Goal: Task Accomplishment & Management: Manage account settings

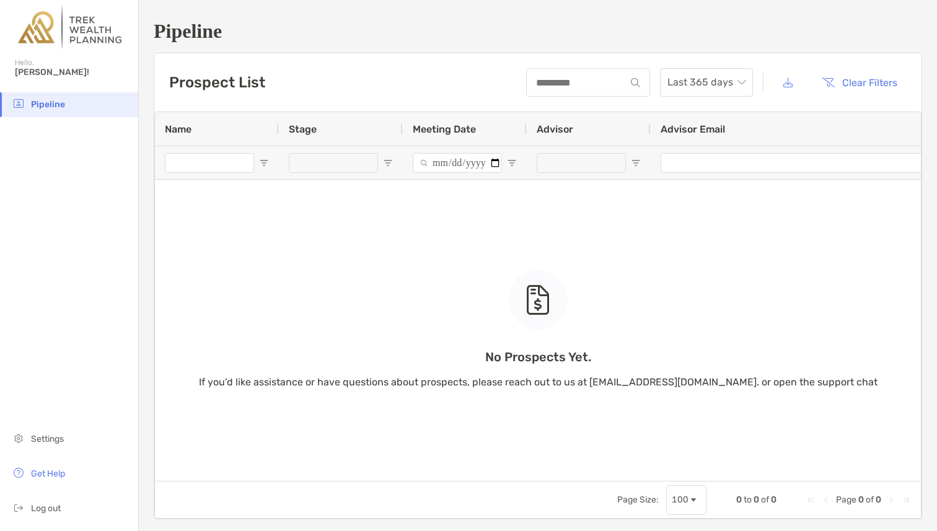
click at [33, 68] on span "[PERSON_NAME]!" at bounding box center [73, 72] width 116 height 11
click at [45, 90] on div "Hello, [PERSON_NAME]!" at bounding box center [69, 74] width 138 height 35
click at [45, 109] on li "Pipeline" at bounding box center [69, 104] width 138 height 25
click at [68, 440] on li "Settings" at bounding box center [69, 439] width 138 height 25
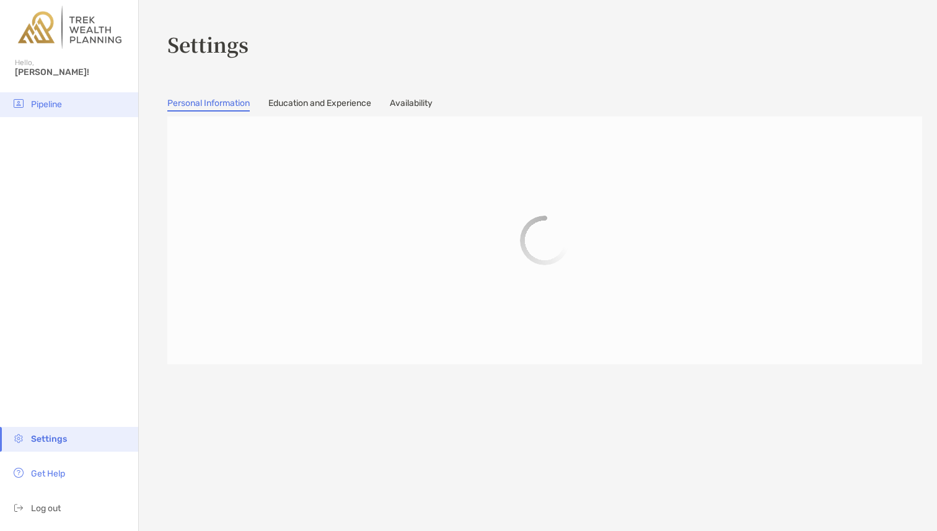
click at [46, 98] on li "Pipeline" at bounding box center [69, 104] width 138 height 25
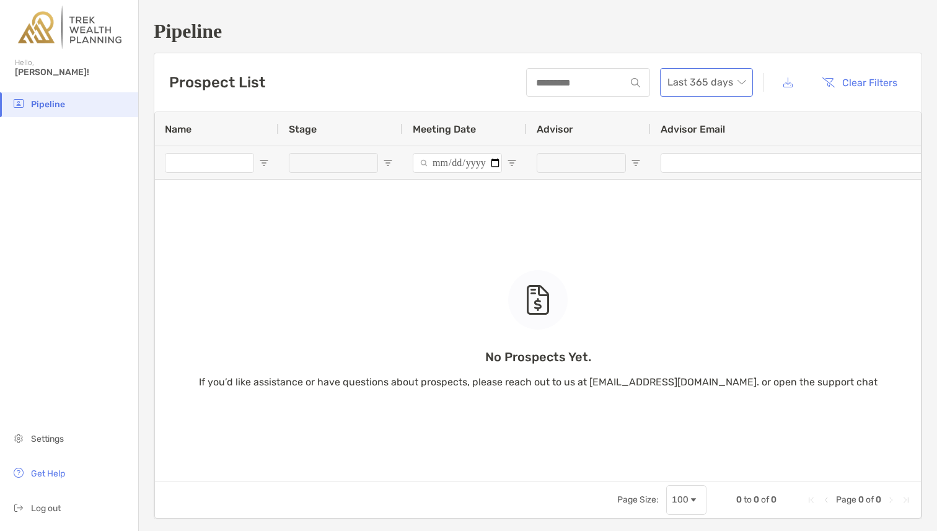
click at [743, 77] on span "Last 365 days" at bounding box center [707, 82] width 78 height 27
click at [704, 247] on div "2022" at bounding box center [706, 255] width 73 height 16
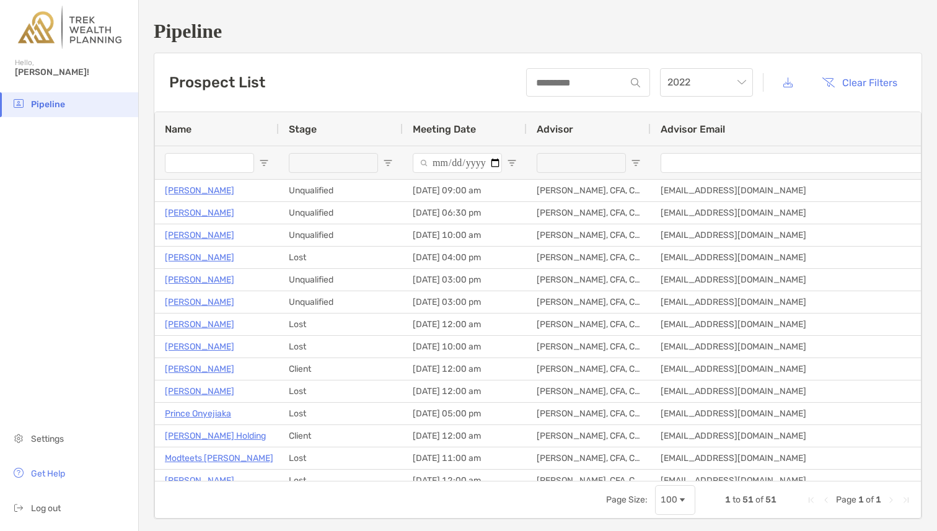
click at [242, 157] on input "Name Filter Input" at bounding box center [209, 163] width 89 height 20
type input "*******"
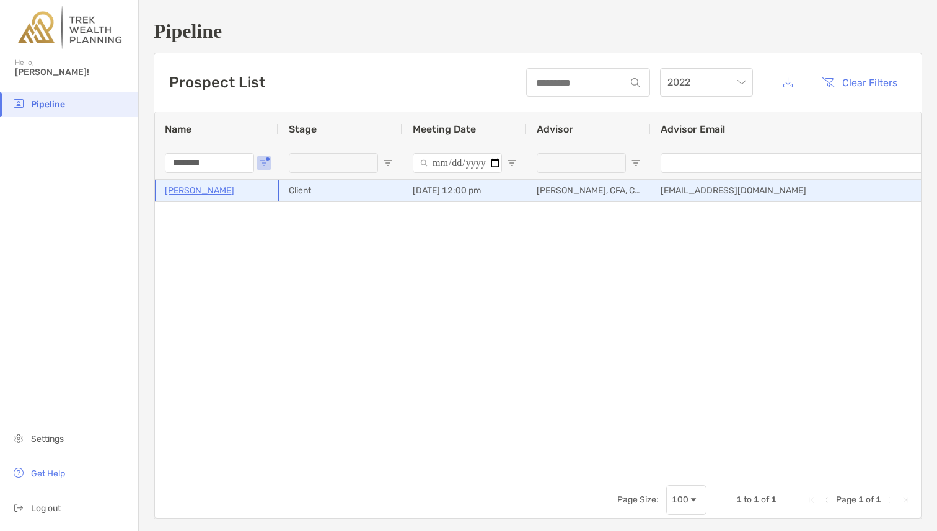
click at [215, 190] on p "[PERSON_NAME]" at bounding box center [199, 191] width 69 height 16
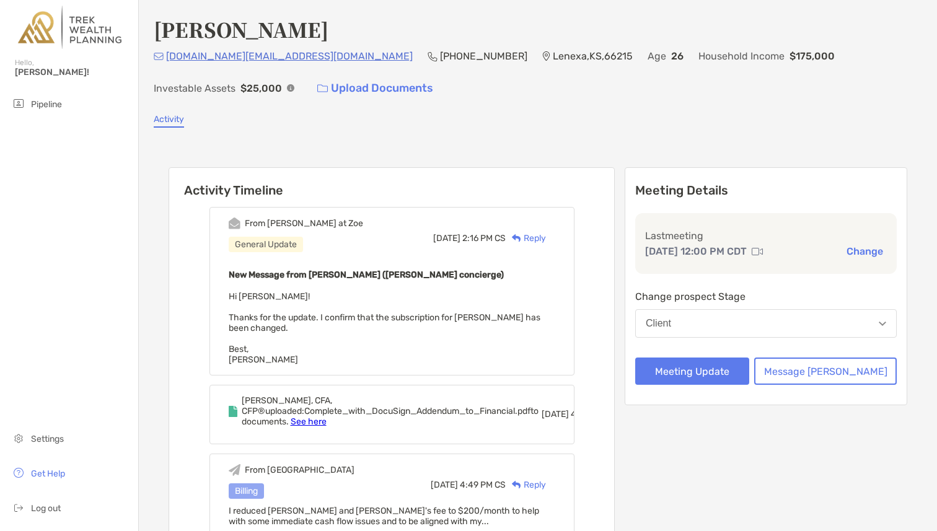
click at [785, 323] on button "Client" at bounding box center [767, 323] width 262 height 29
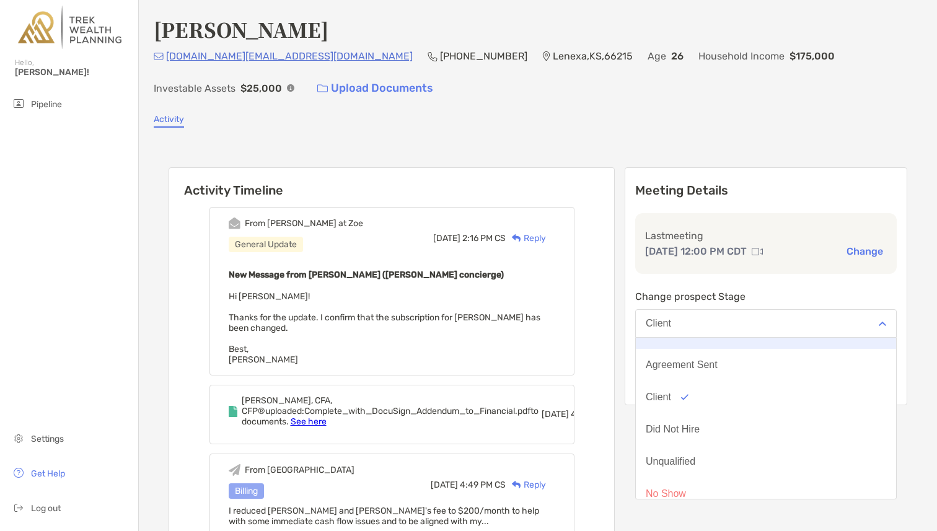
scroll to position [97, 0]
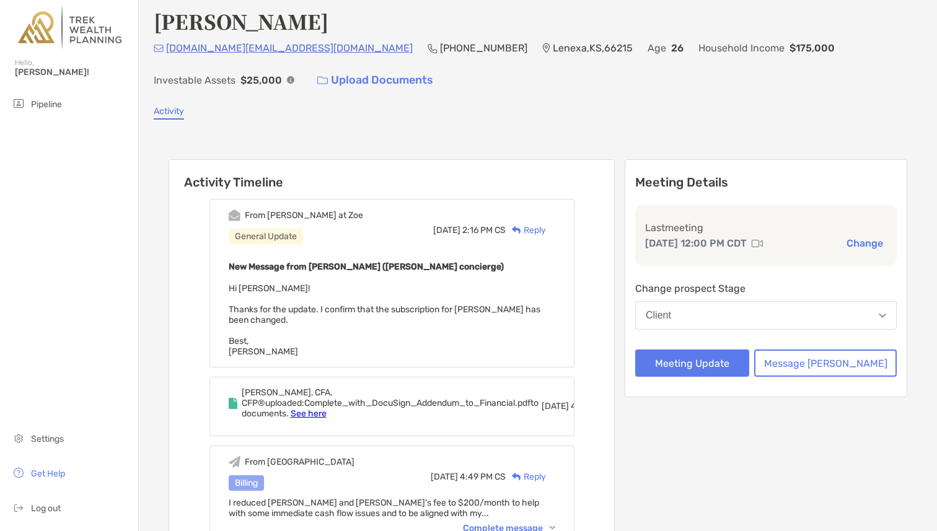
scroll to position [0, 0]
